Goal: Task Accomplishment & Management: Manage account settings

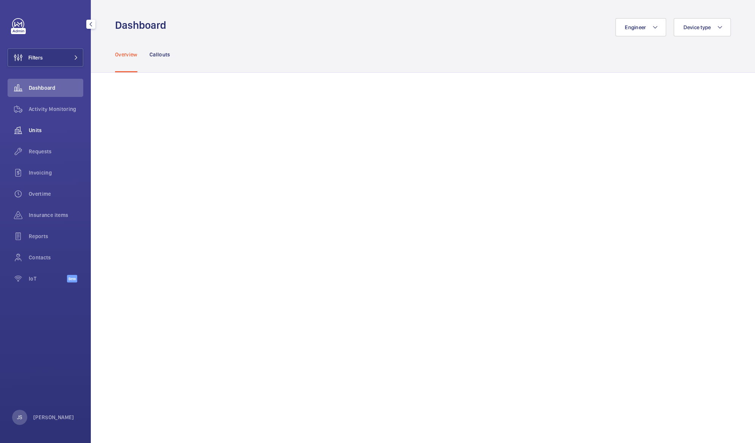
click at [37, 125] on div "Units" at bounding box center [46, 130] width 76 height 18
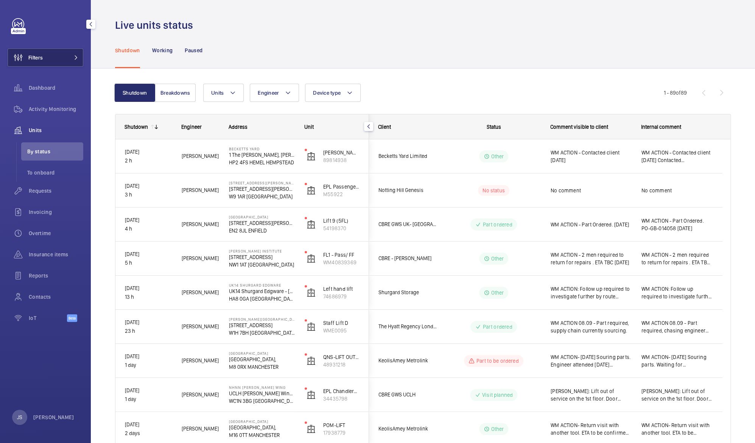
click at [54, 53] on button "Filters" at bounding box center [46, 57] width 76 height 18
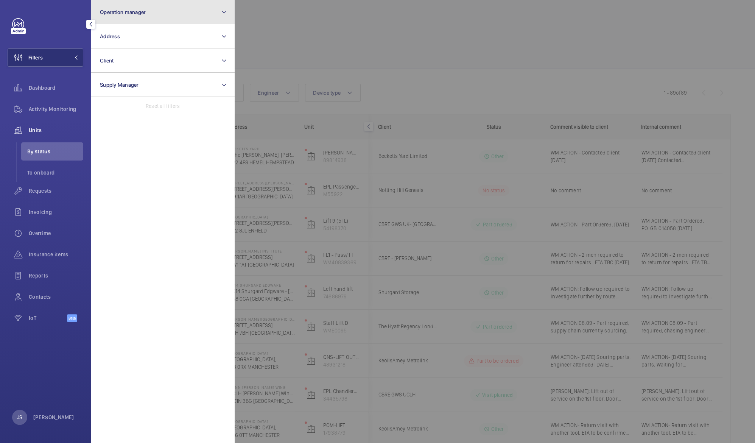
click at [155, 15] on button "Operation manager" at bounding box center [163, 12] width 144 height 24
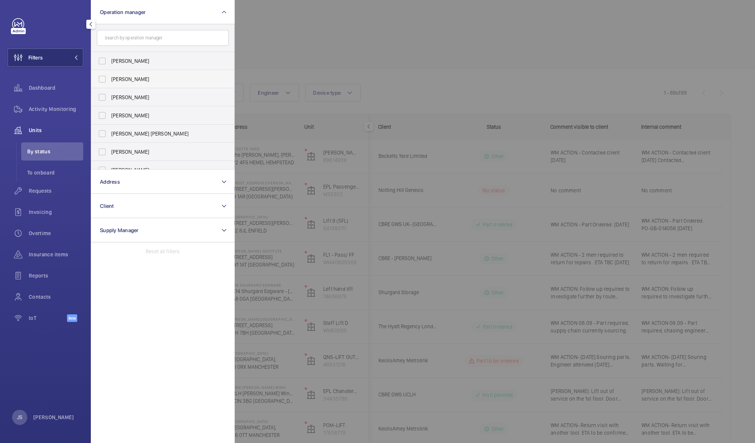
click at [130, 79] on span "[PERSON_NAME]" at bounding box center [163, 79] width 104 height 8
click at [110, 79] on input "[PERSON_NAME]" at bounding box center [102, 79] width 15 height 15
checkbox input "true"
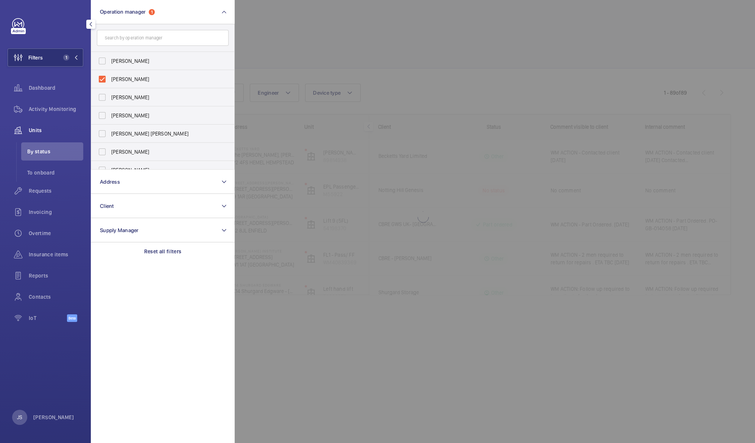
click at [303, 41] on div at bounding box center [612, 221] width 755 height 443
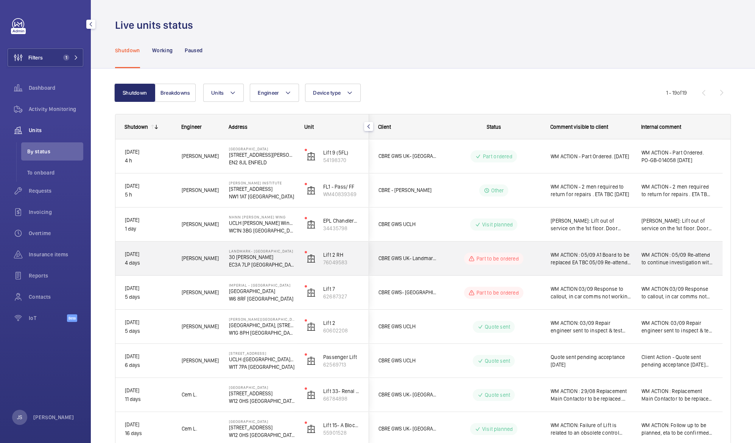
click at [586, 254] on span "WM ACTION : 05/09 A1 Board to be replaced EA TBC 05/09 Re-attend to continue in…" at bounding box center [590, 258] width 81 height 15
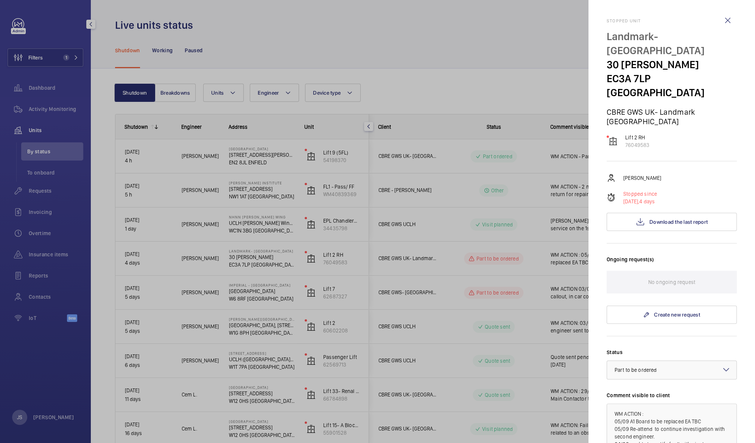
click at [451, 35] on div at bounding box center [377, 221] width 755 height 443
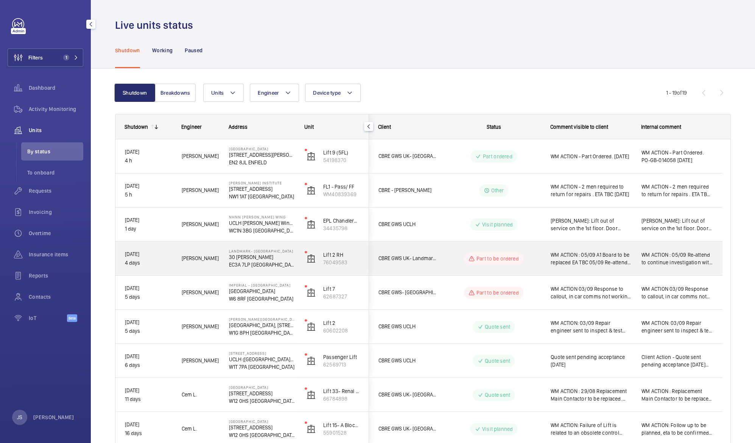
click at [251, 259] on p "30 [PERSON_NAME]" at bounding box center [262, 257] width 66 height 8
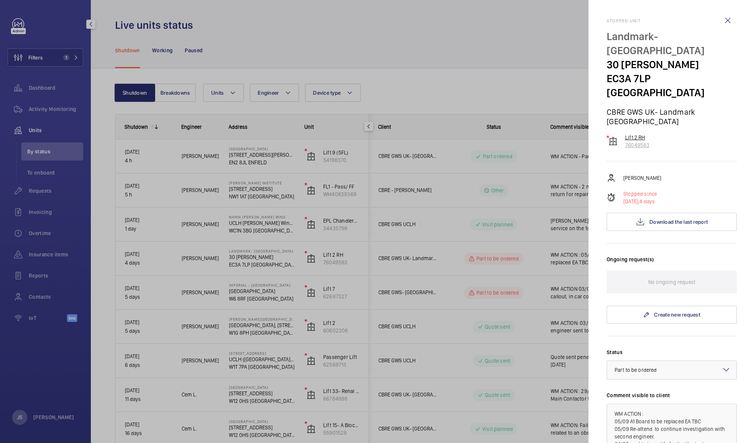
click at [634, 141] on p "76049583" at bounding box center [637, 145] width 24 height 8
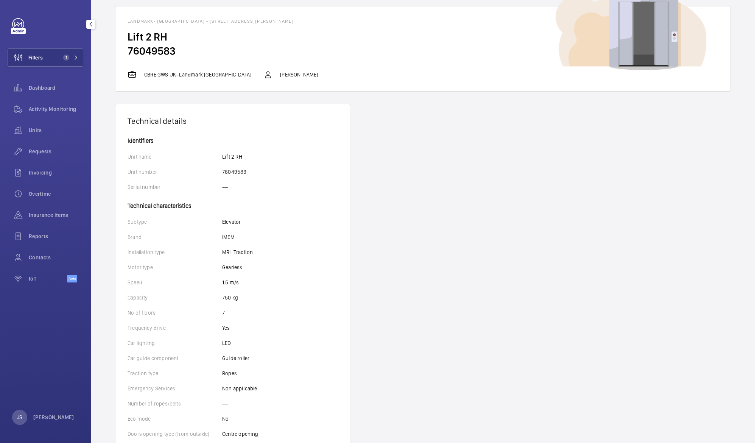
scroll to position [36, 0]
